Goal: Task Accomplishment & Management: Manage account settings

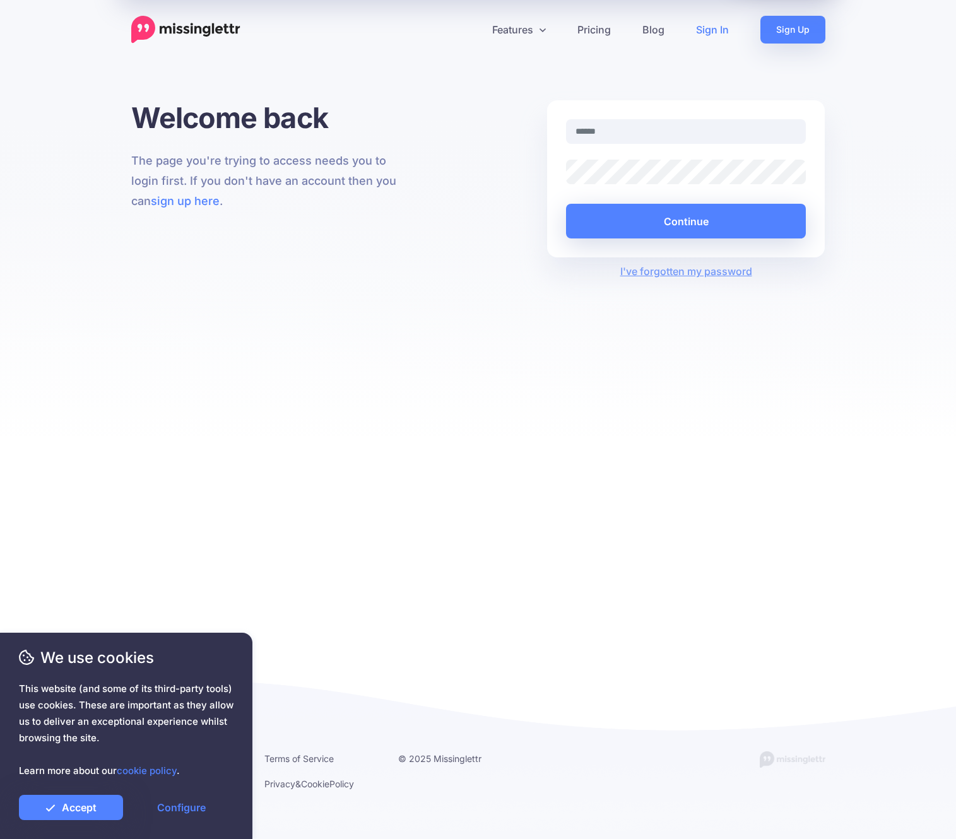
type input "**********"
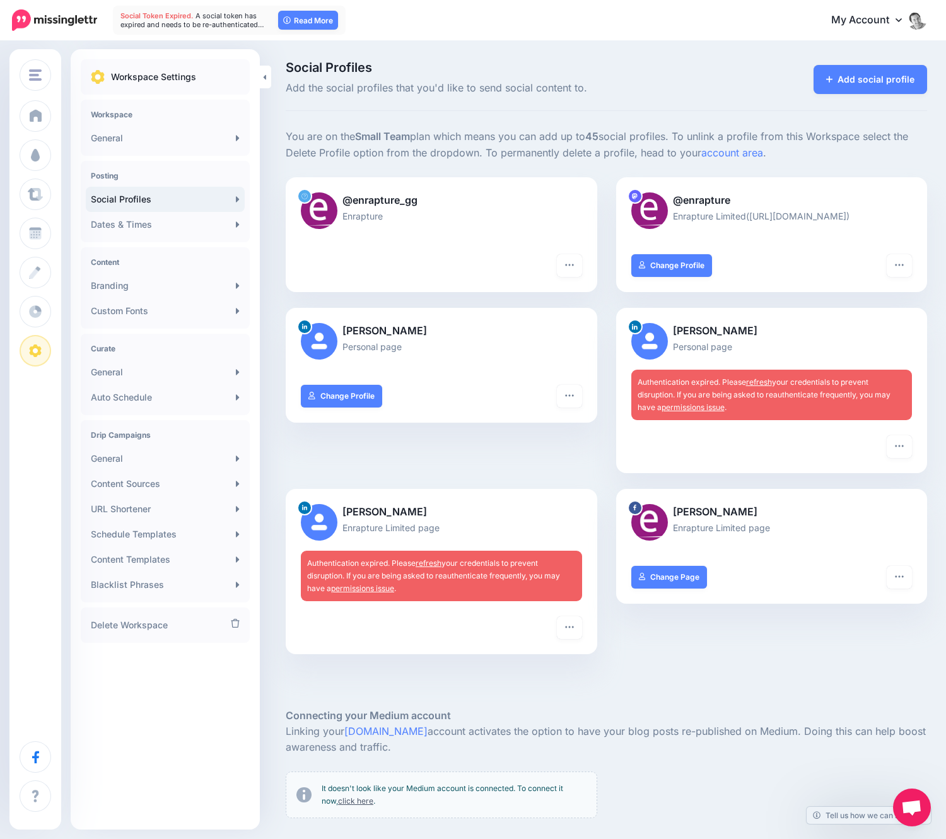
click at [768, 384] on link "refresh" at bounding box center [759, 381] width 26 height 9
click at [766, 385] on link "refresh" at bounding box center [759, 381] width 26 height 9
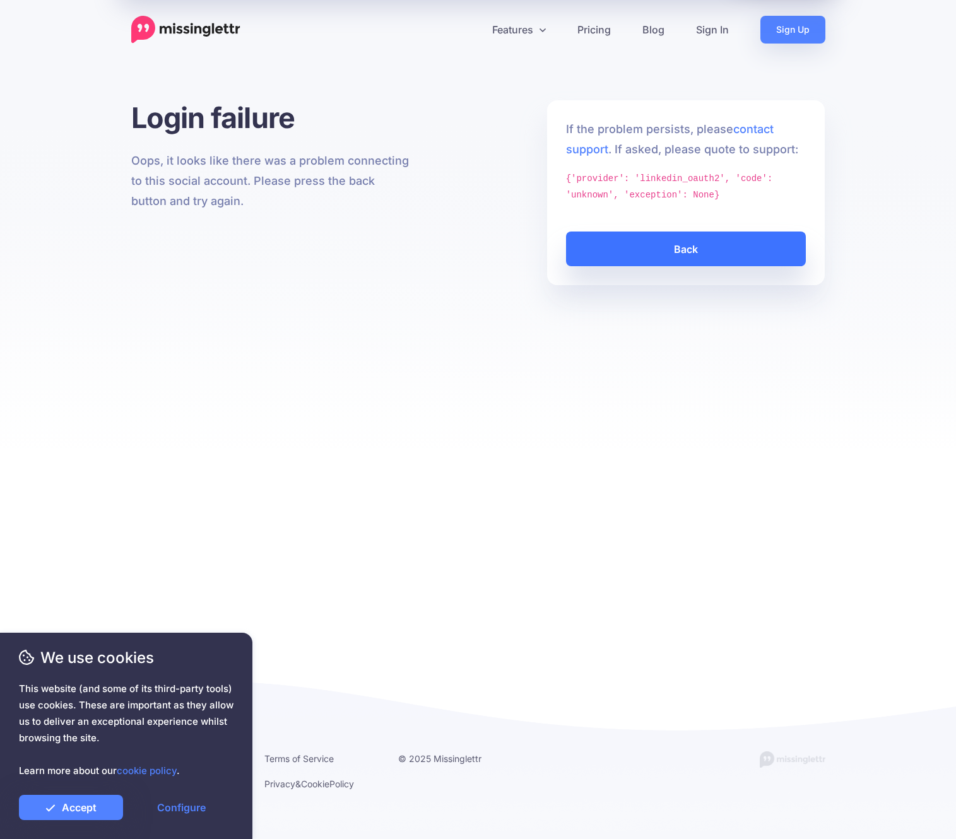
click at [689, 249] on link "Back" at bounding box center [686, 249] width 240 height 35
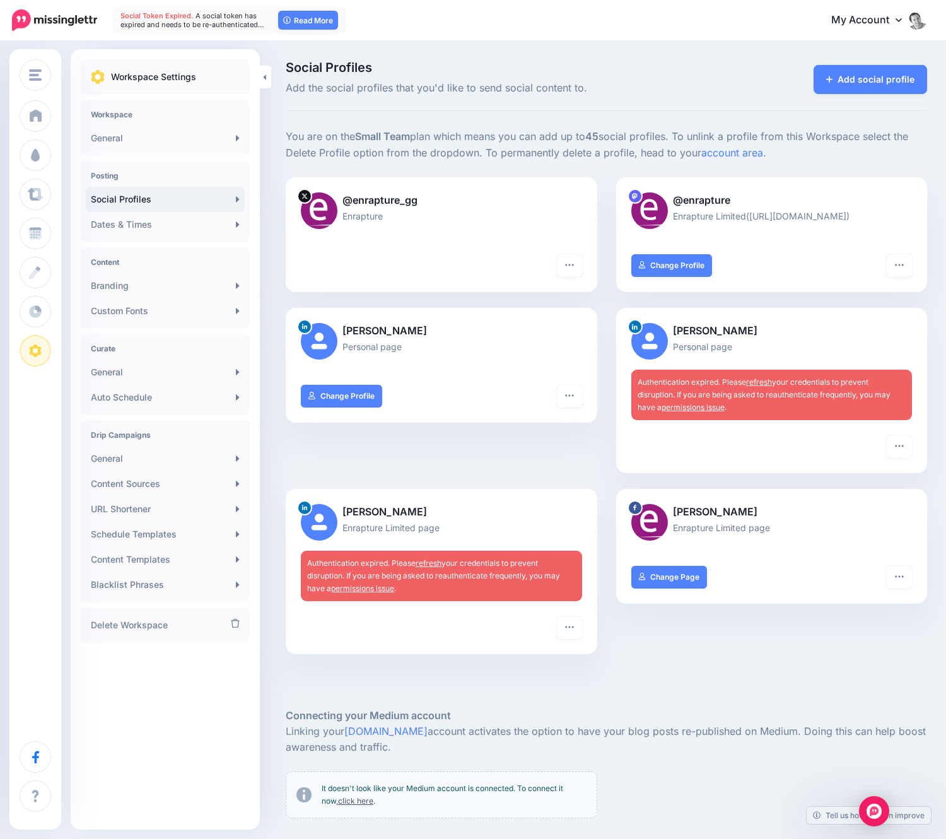
click at [768, 382] on link "refresh" at bounding box center [759, 381] width 26 height 9
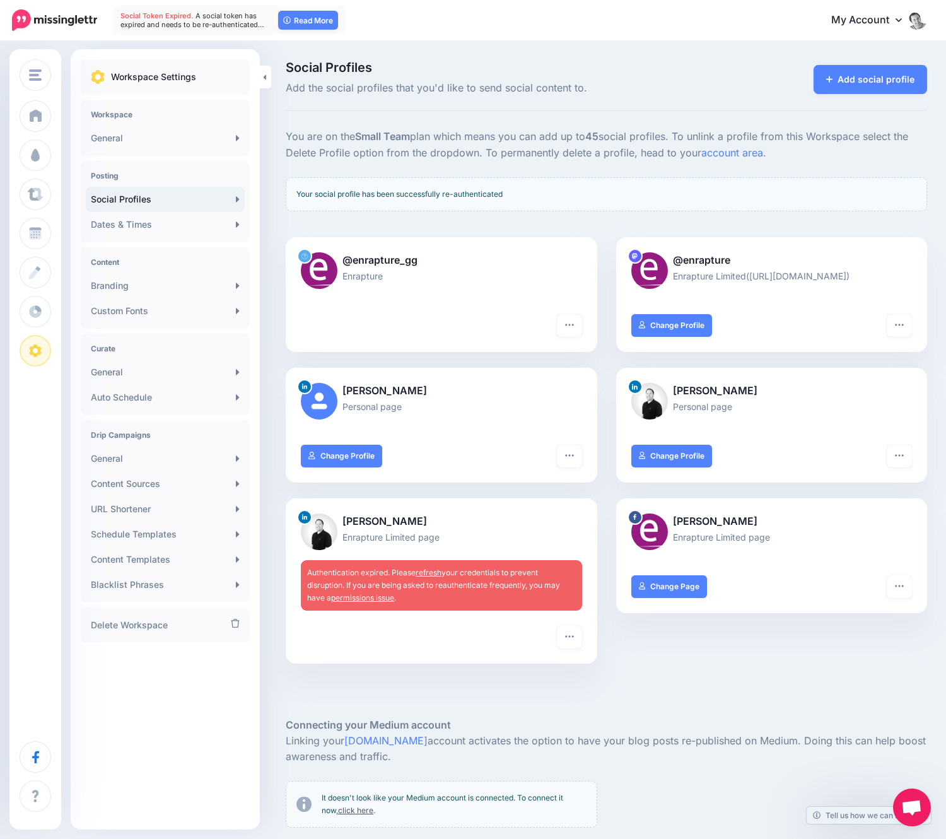
click at [437, 573] on link "refresh" at bounding box center [429, 572] width 26 height 9
